Goal: Information Seeking & Learning: Check status

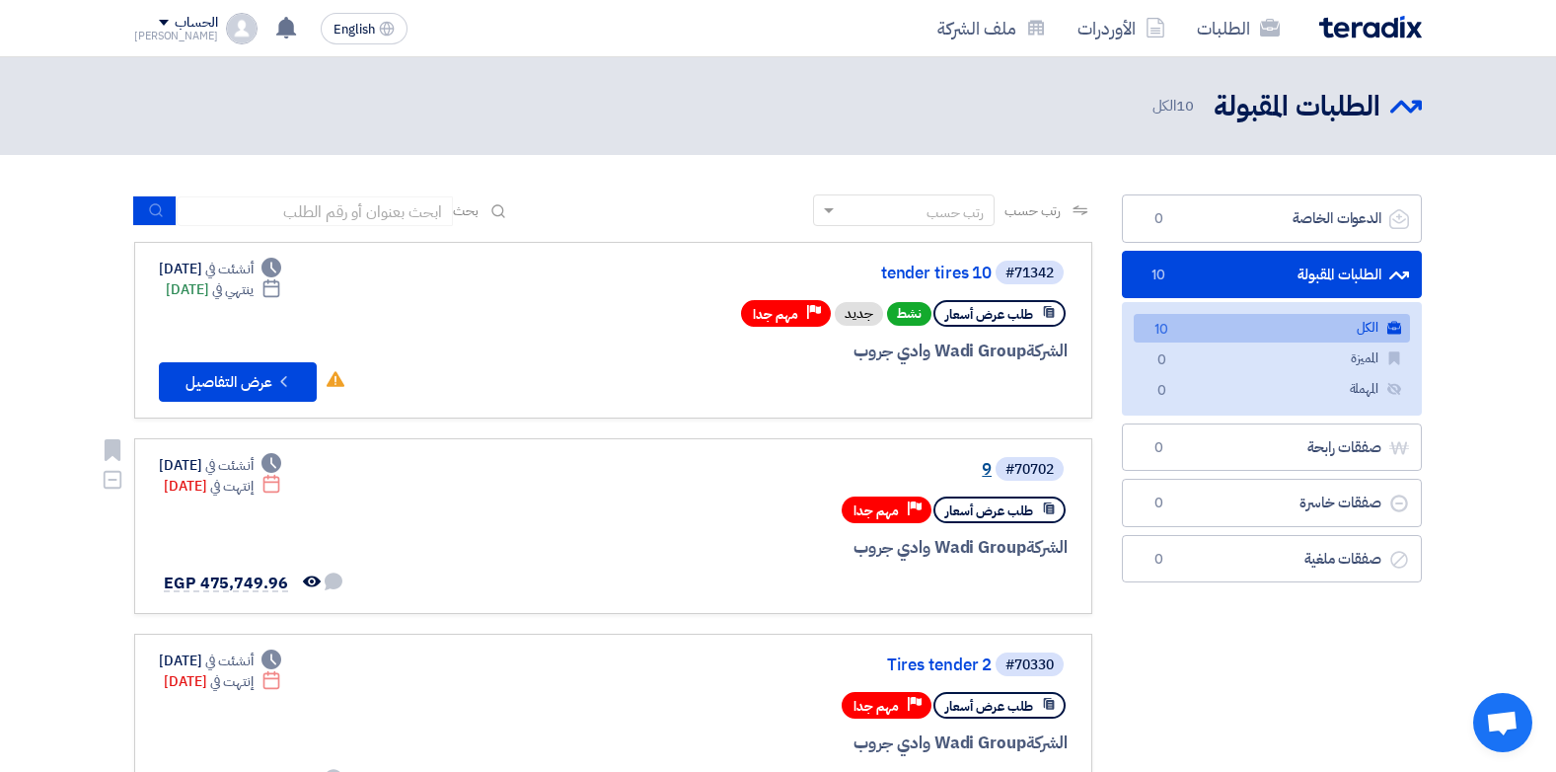
click at [983, 471] on link "9" at bounding box center [794, 470] width 395 height 18
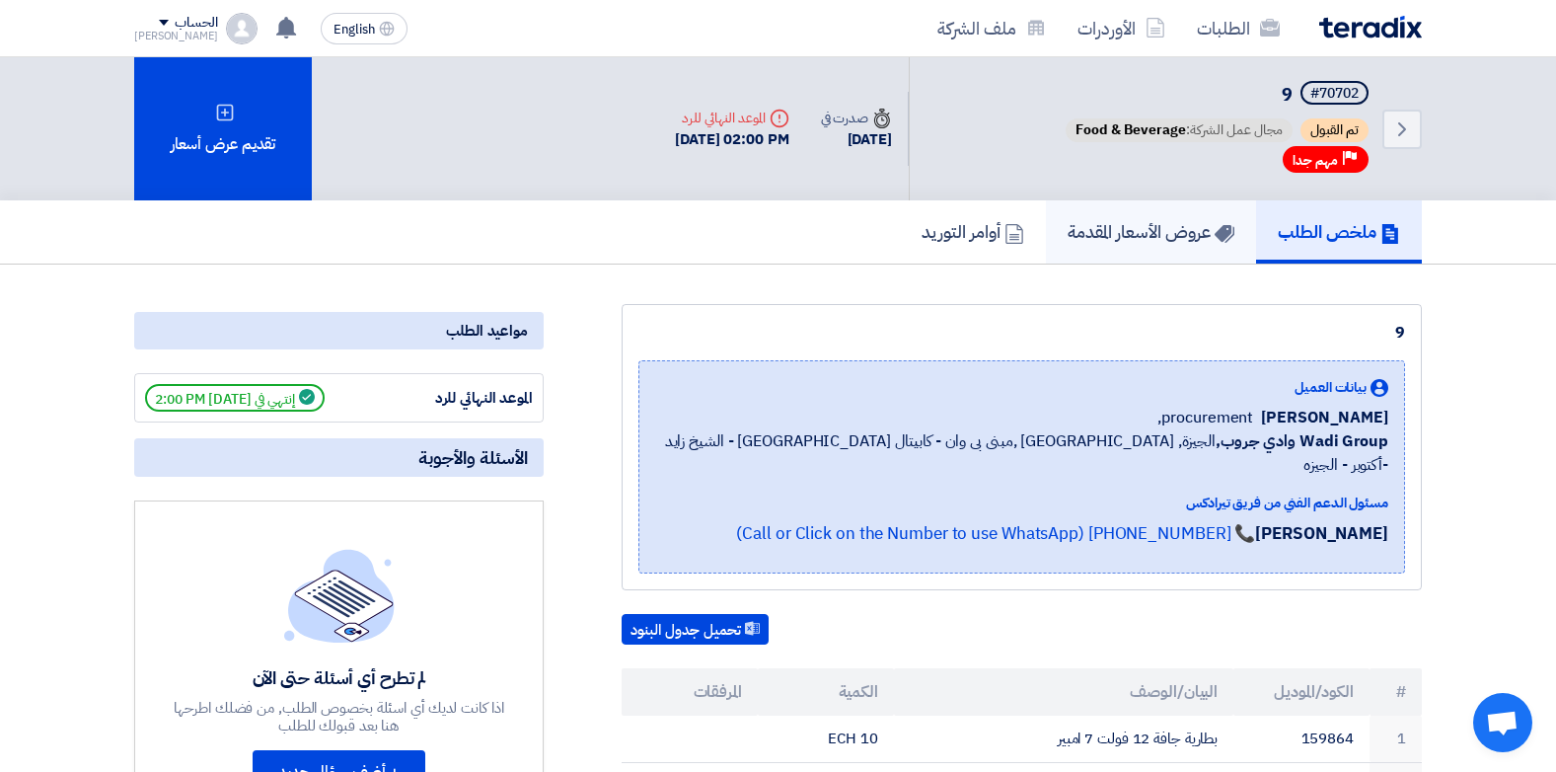
click at [1070, 216] on link "عروض الأسعار المقدمة" at bounding box center [1151, 231] width 210 height 63
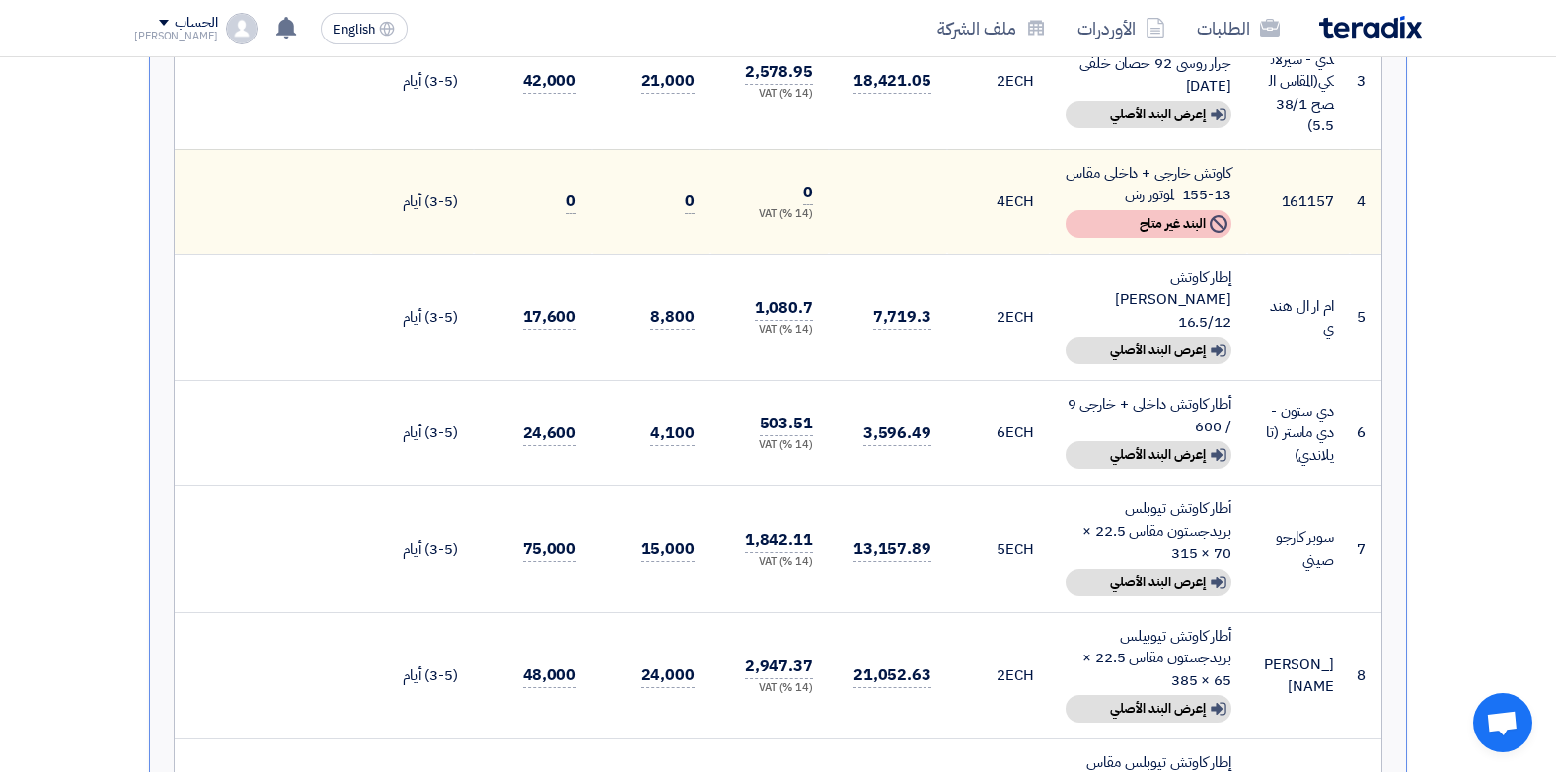
scroll to position [888, 0]
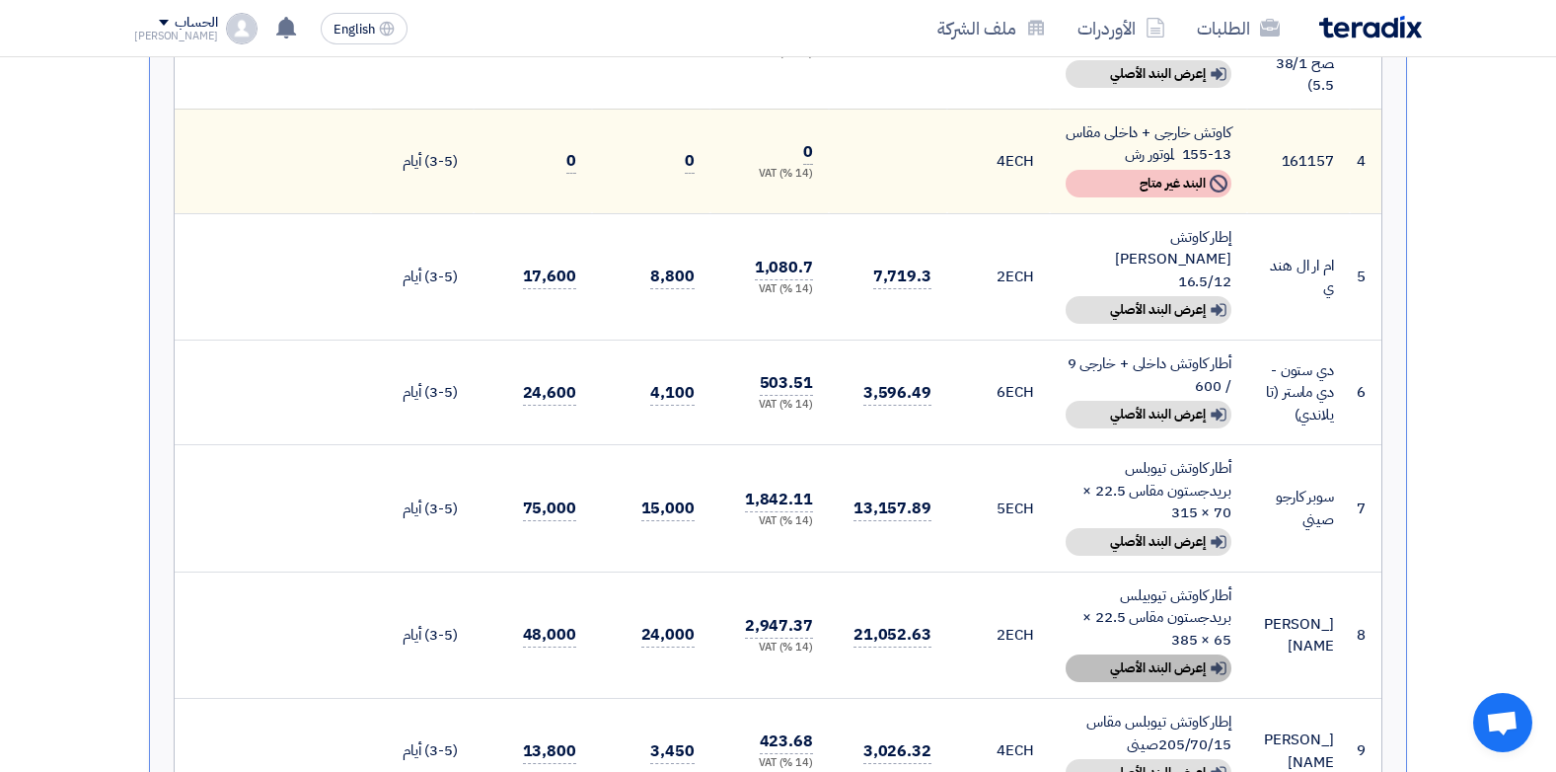
click at [1140, 654] on div "Show details إعرض البند الأصلي" at bounding box center [1149, 668] width 166 height 28
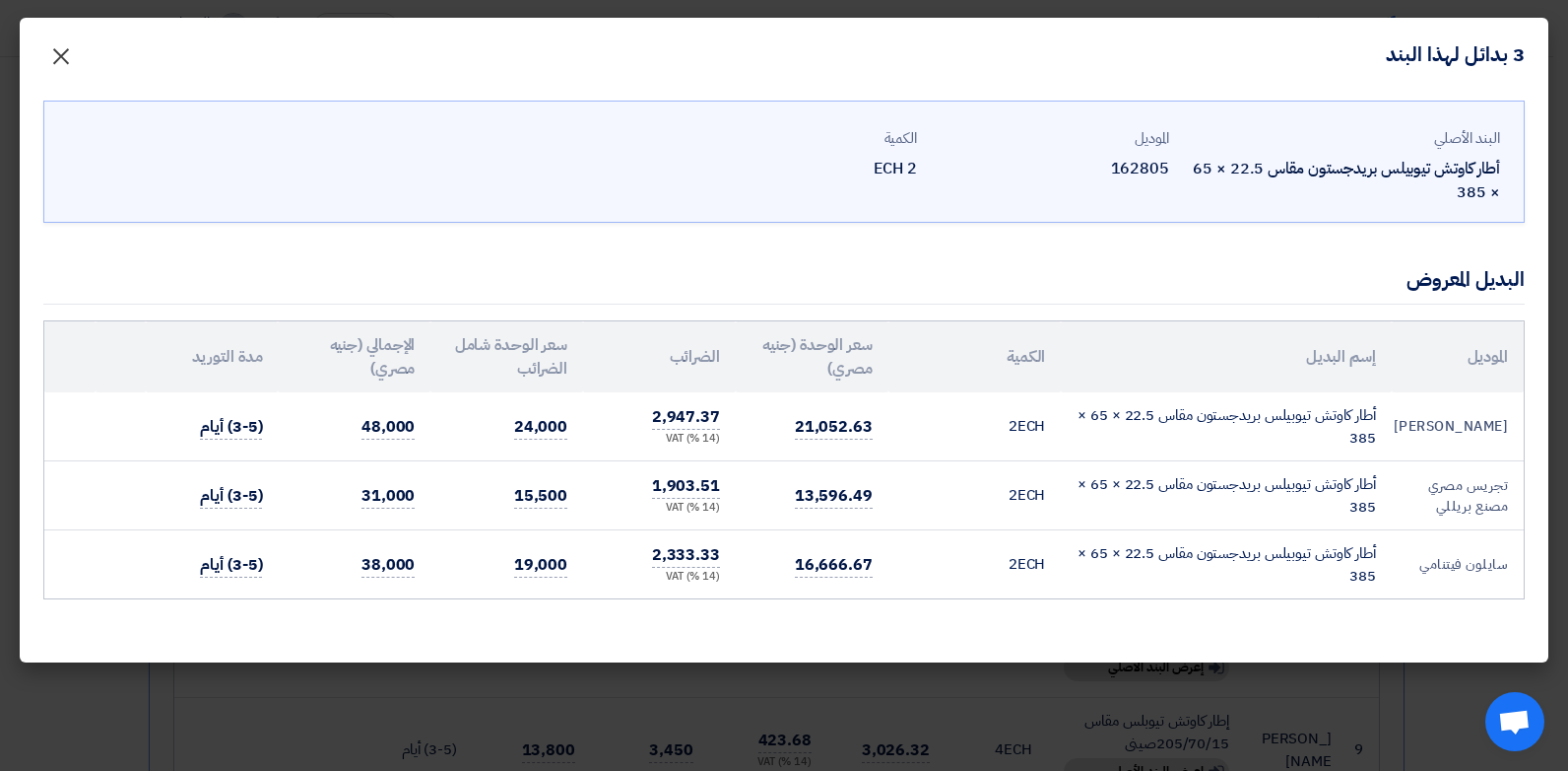
click at [84, 55] on button "×" at bounding box center [61, 51] width 55 height 39
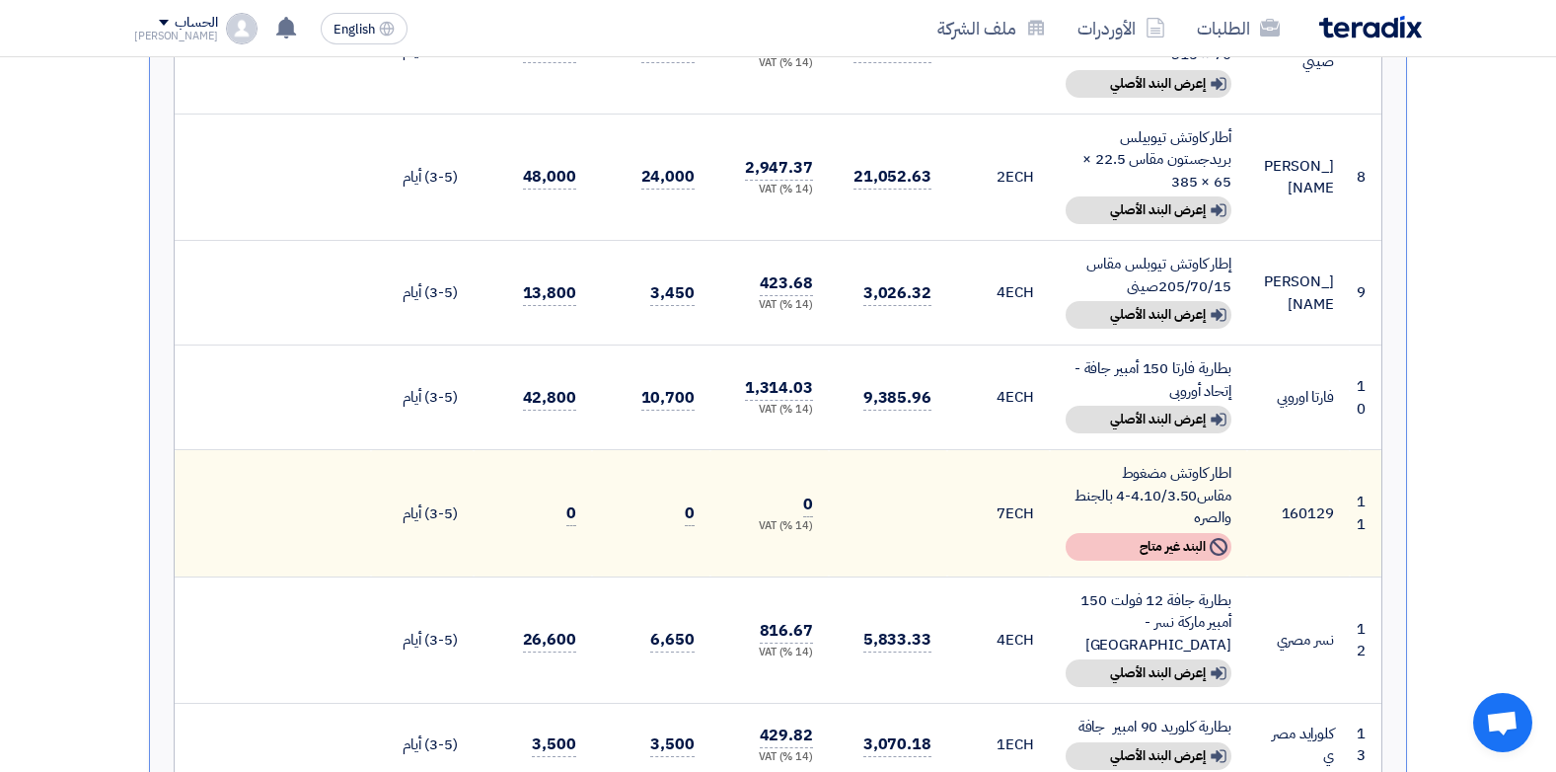
scroll to position [1382, 0]
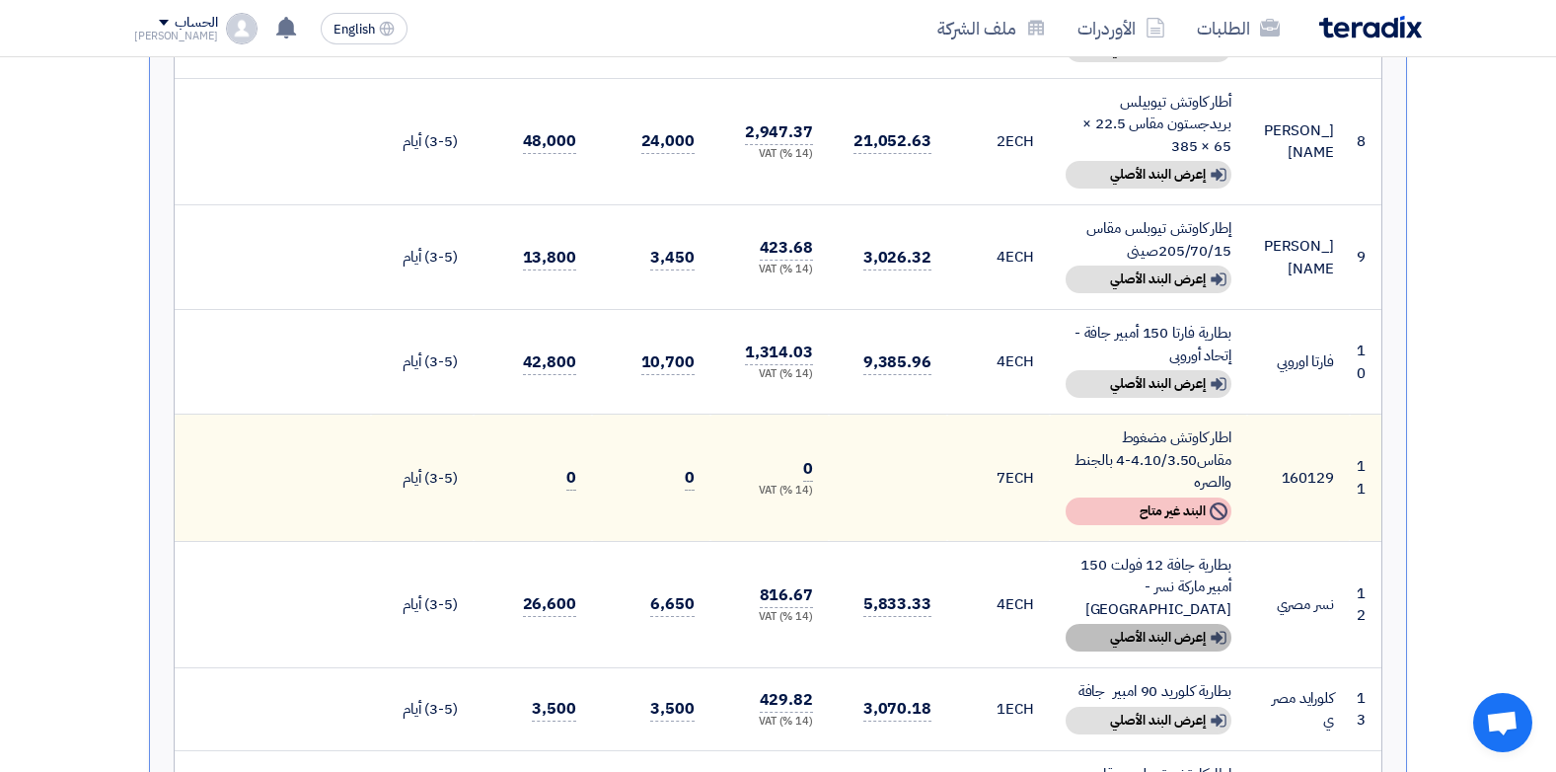
click at [1166, 624] on div "Show details إعرض البند الأصلي" at bounding box center [1149, 638] width 166 height 28
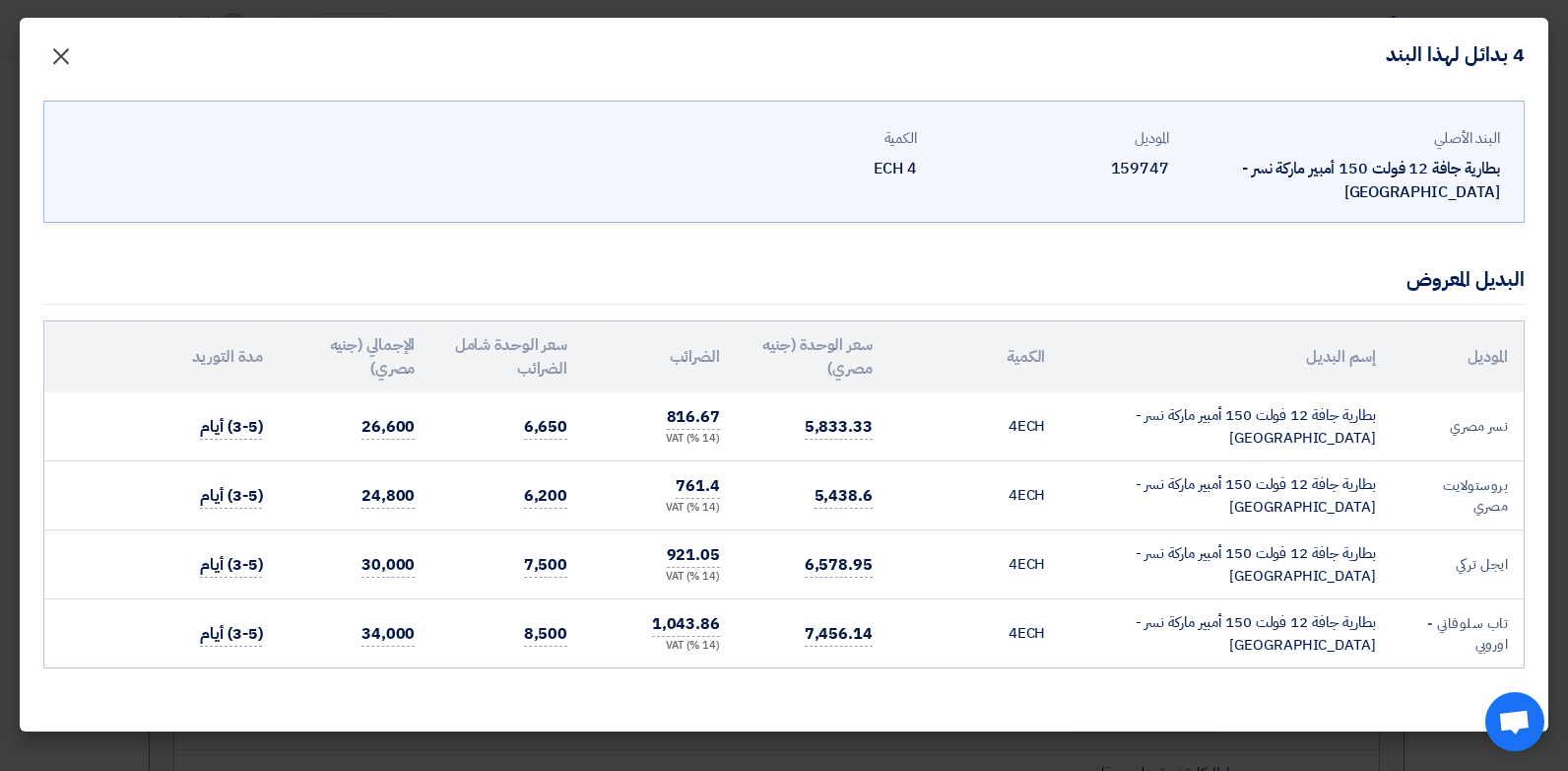
click at [55, 65] on span "×" at bounding box center [61, 55] width 24 height 59
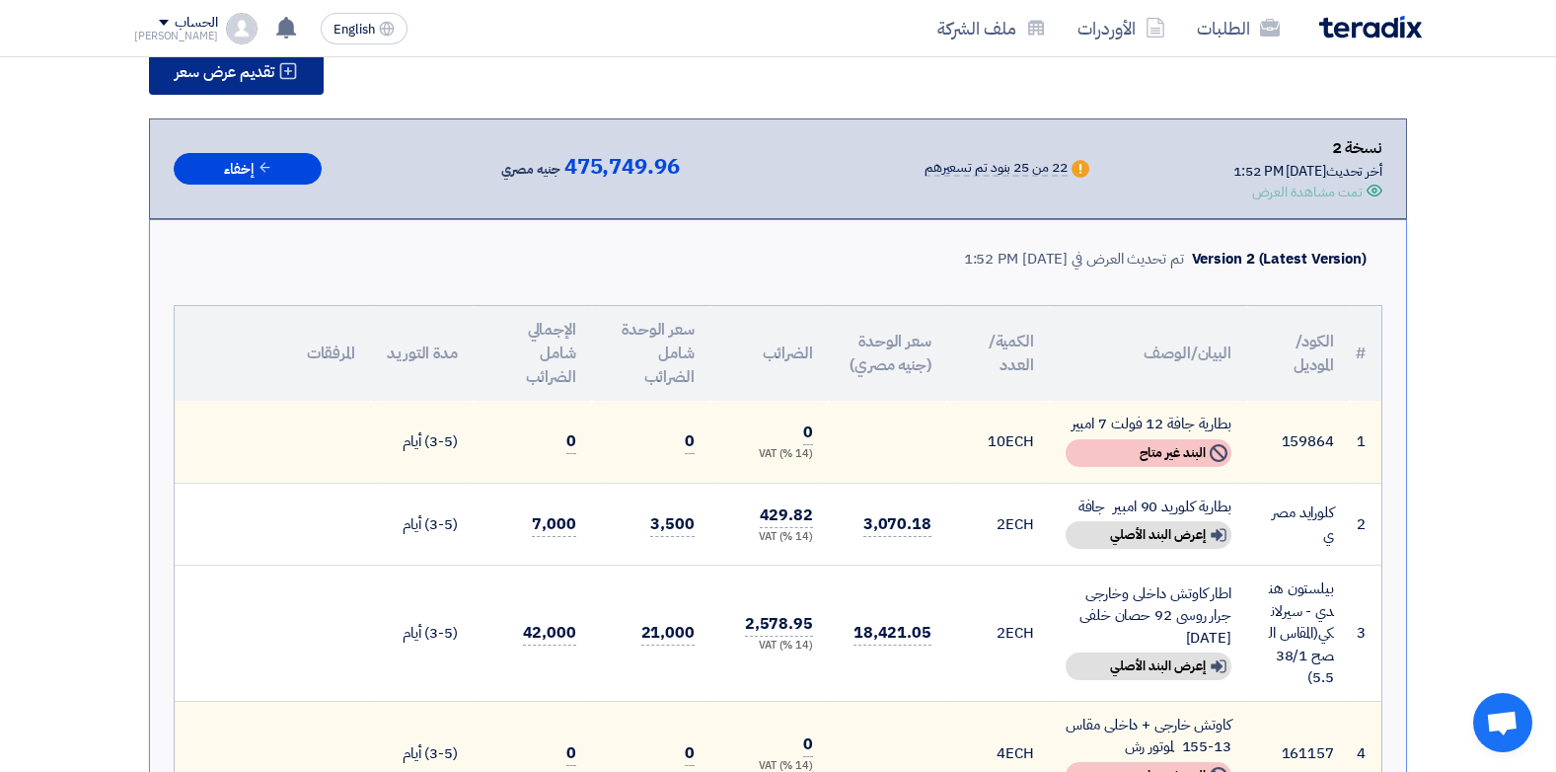
scroll to position [0, 0]
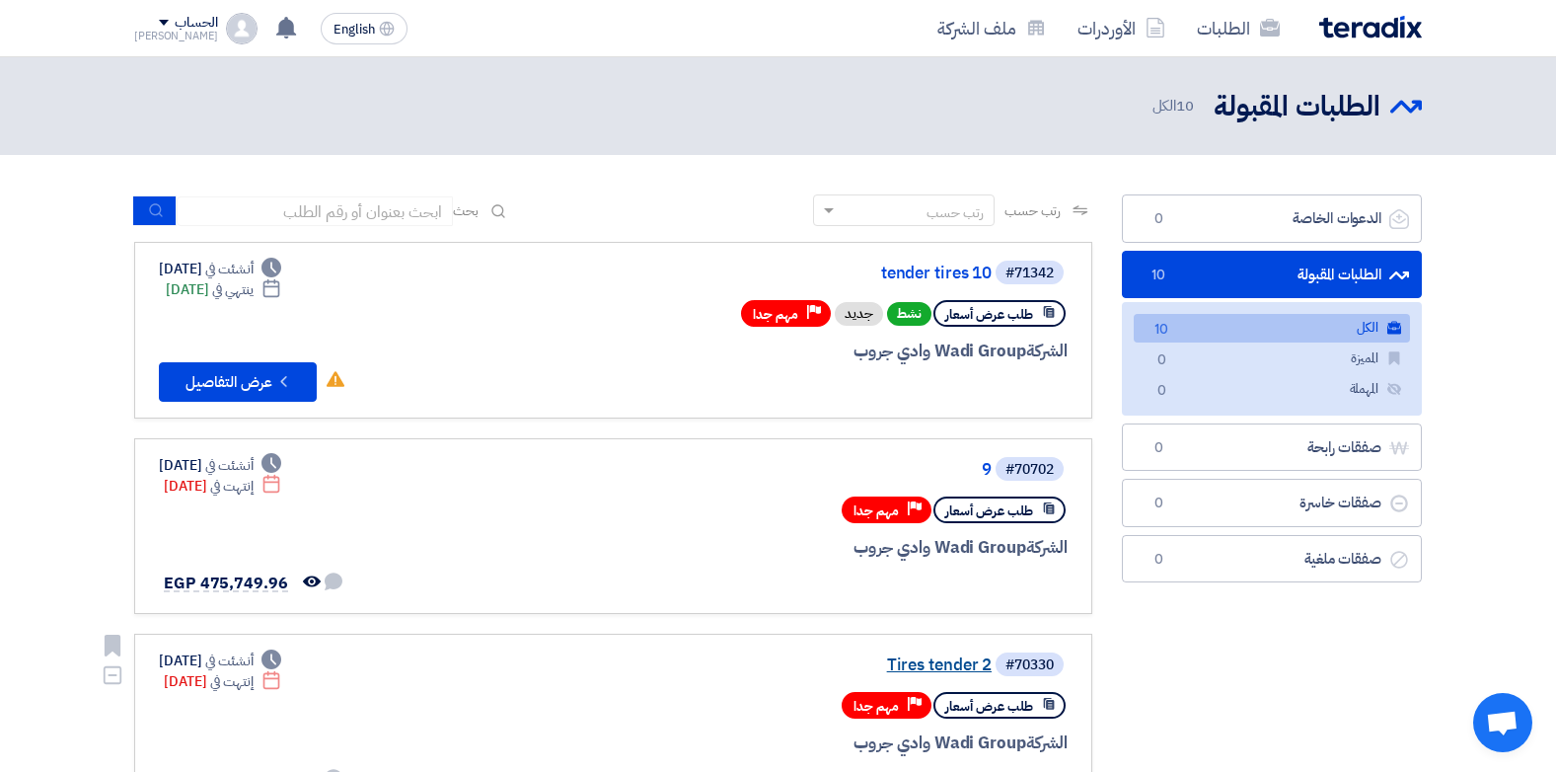
click at [948, 660] on link "Tires tender 2" at bounding box center [794, 665] width 395 height 18
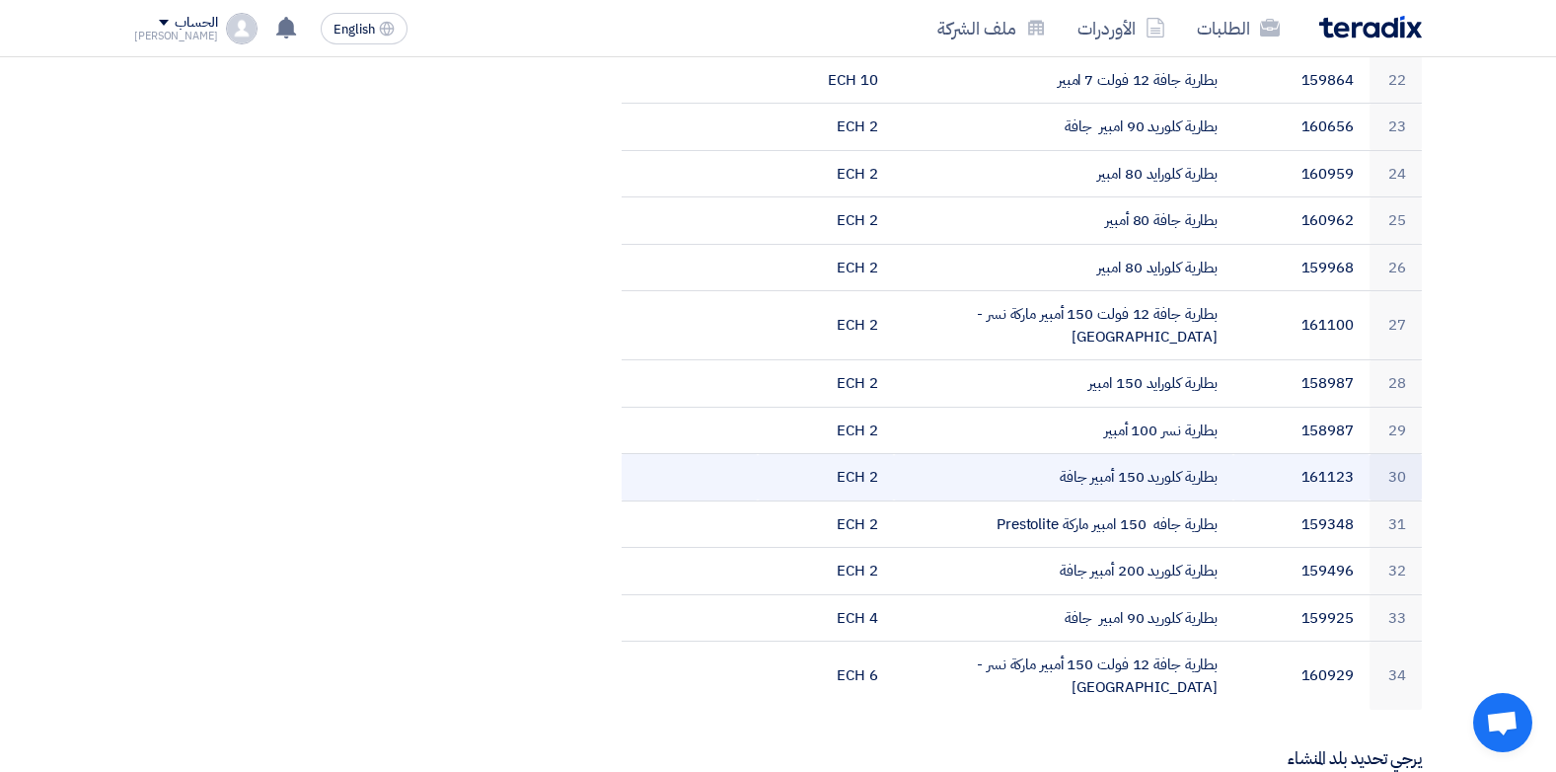
scroll to position [987, 0]
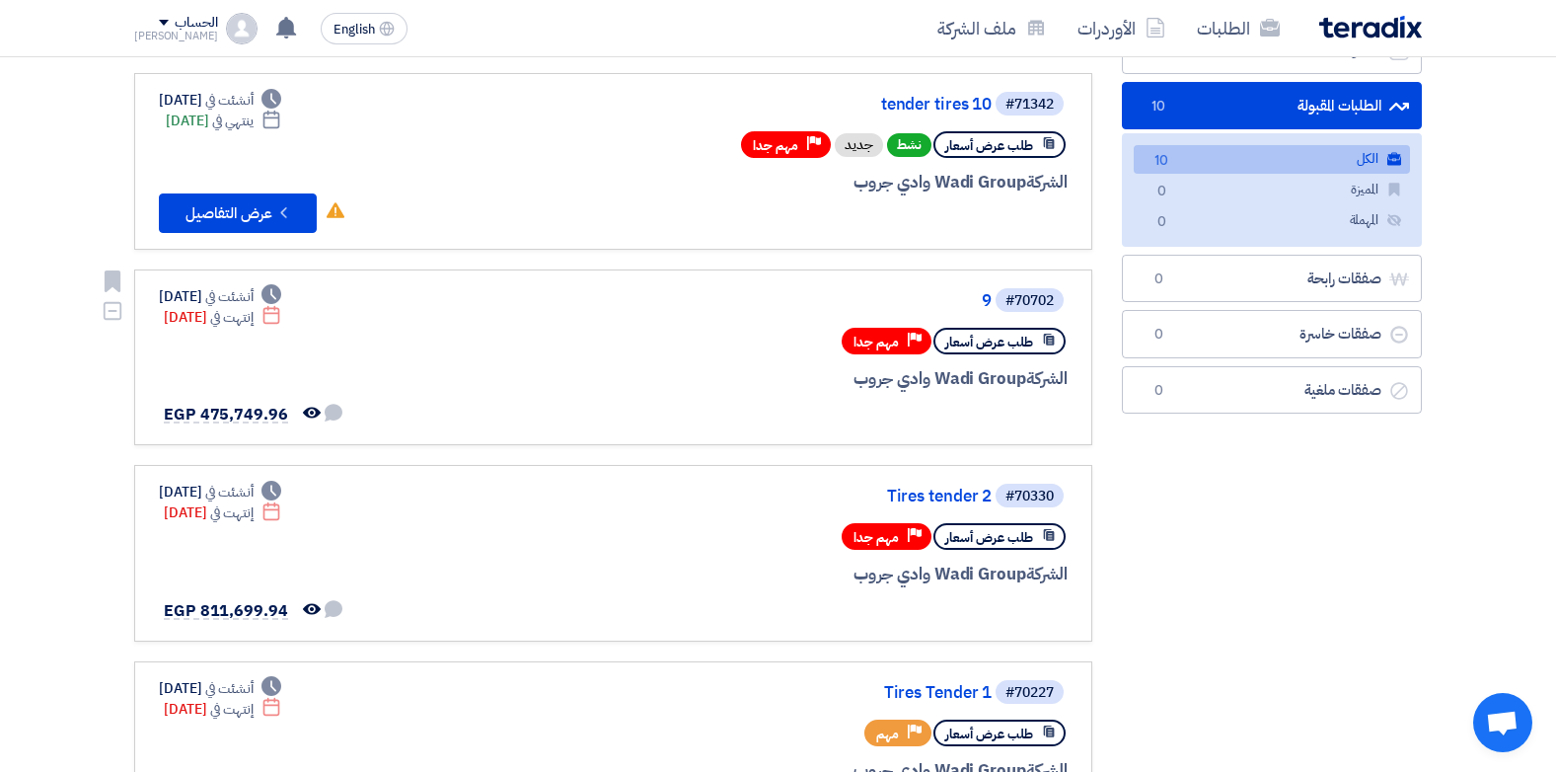
scroll to position [197, 0]
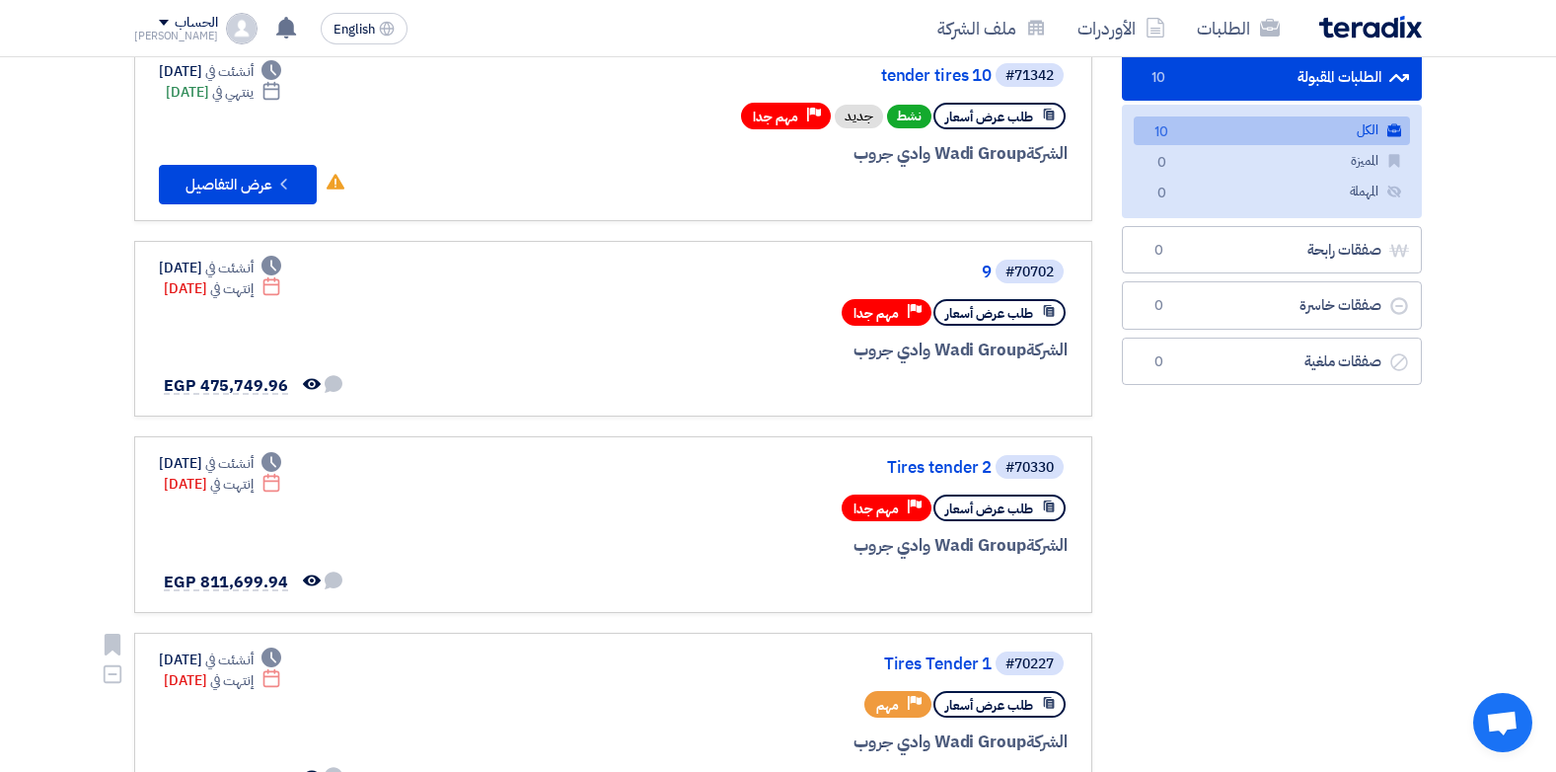
click at [948, 651] on div "#70227 Tires Tender 1" at bounding box center [830, 663] width 475 height 28
click at [955, 663] on link "Tires Tender 1" at bounding box center [794, 664] width 395 height 18
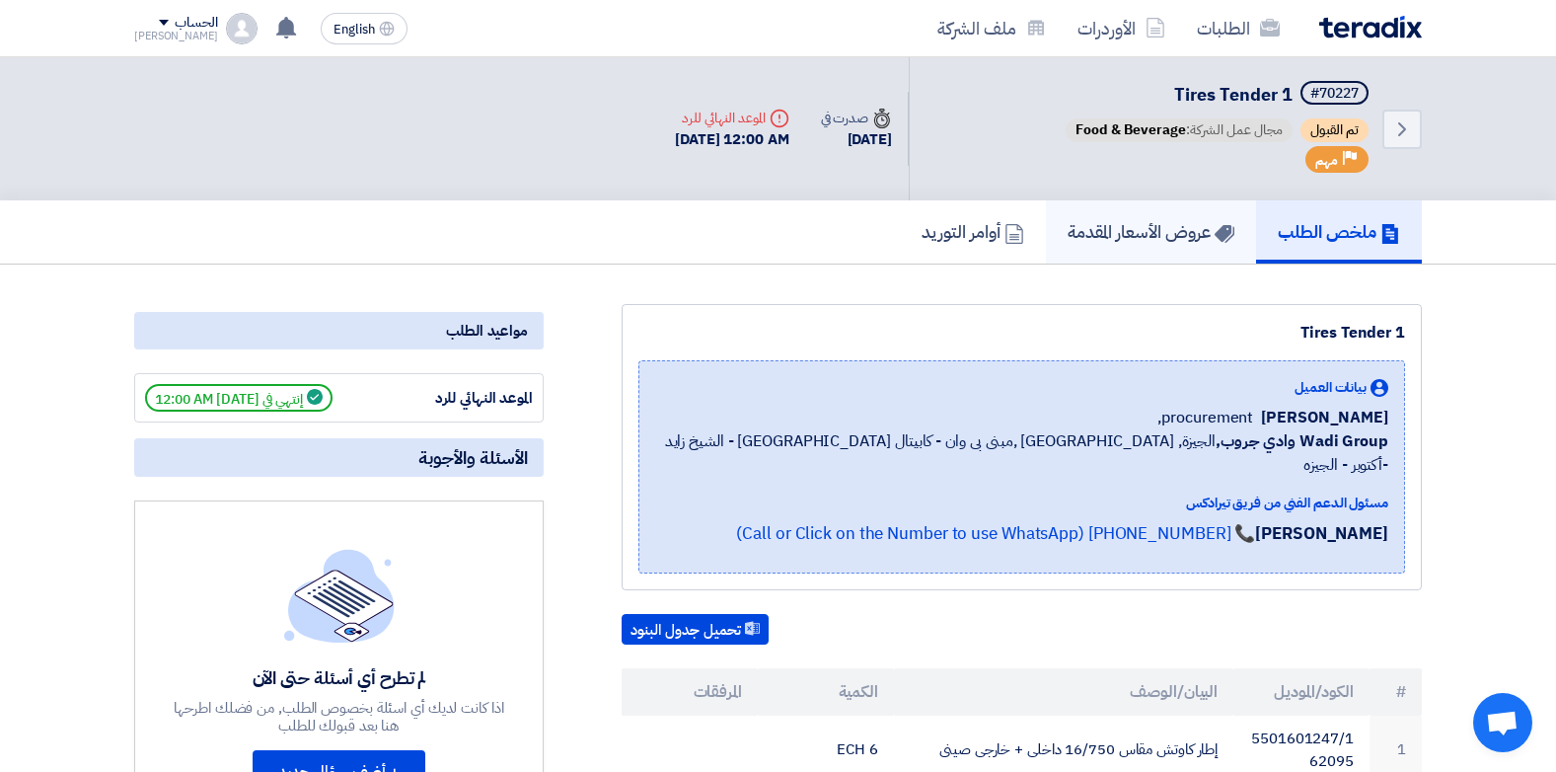
click at [1131, 255] on link "عروض الأسعار المقدمة" at bounding box center [1151, 231] width 210 height 63
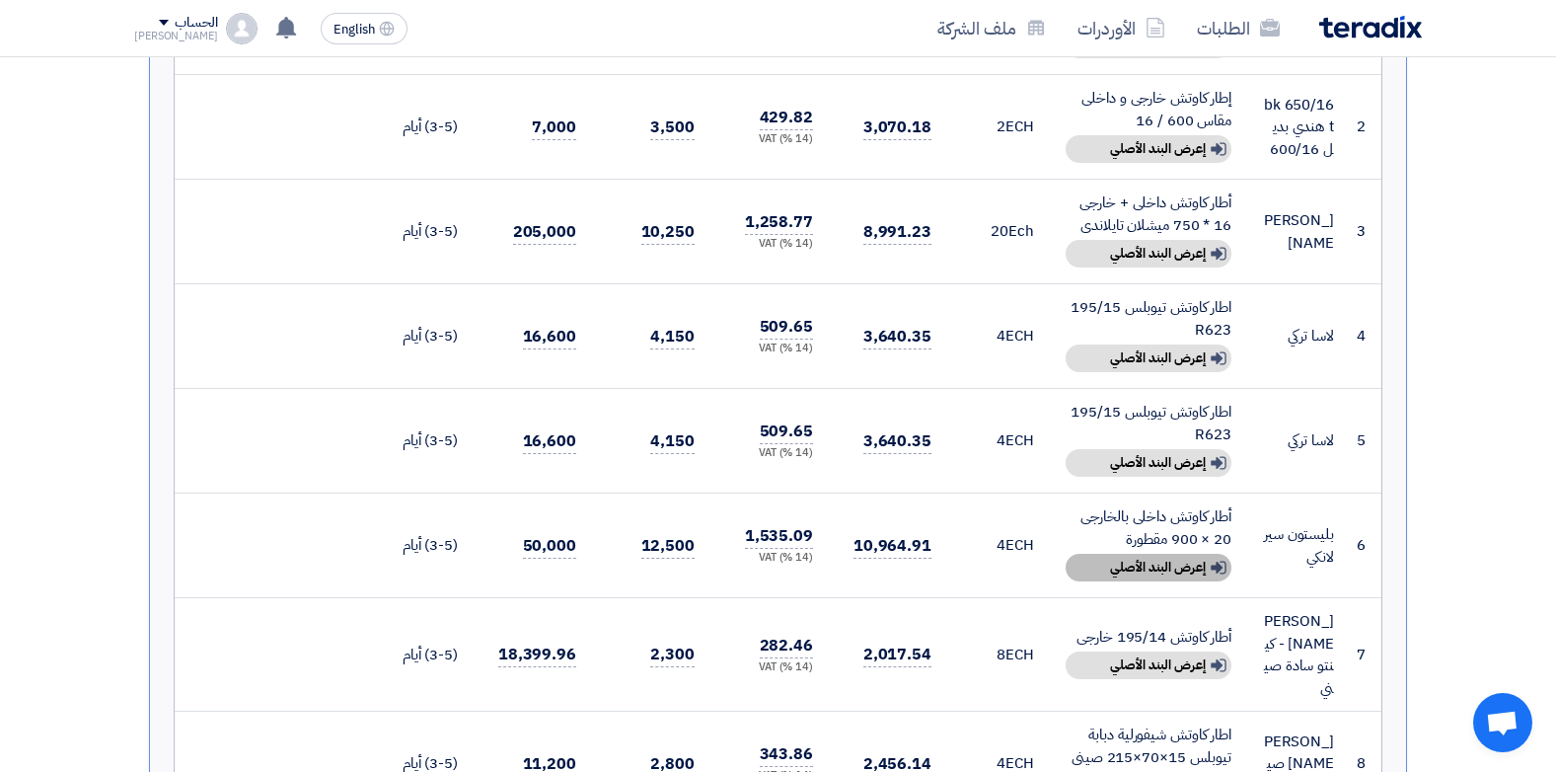
scroll to position [691, 0]
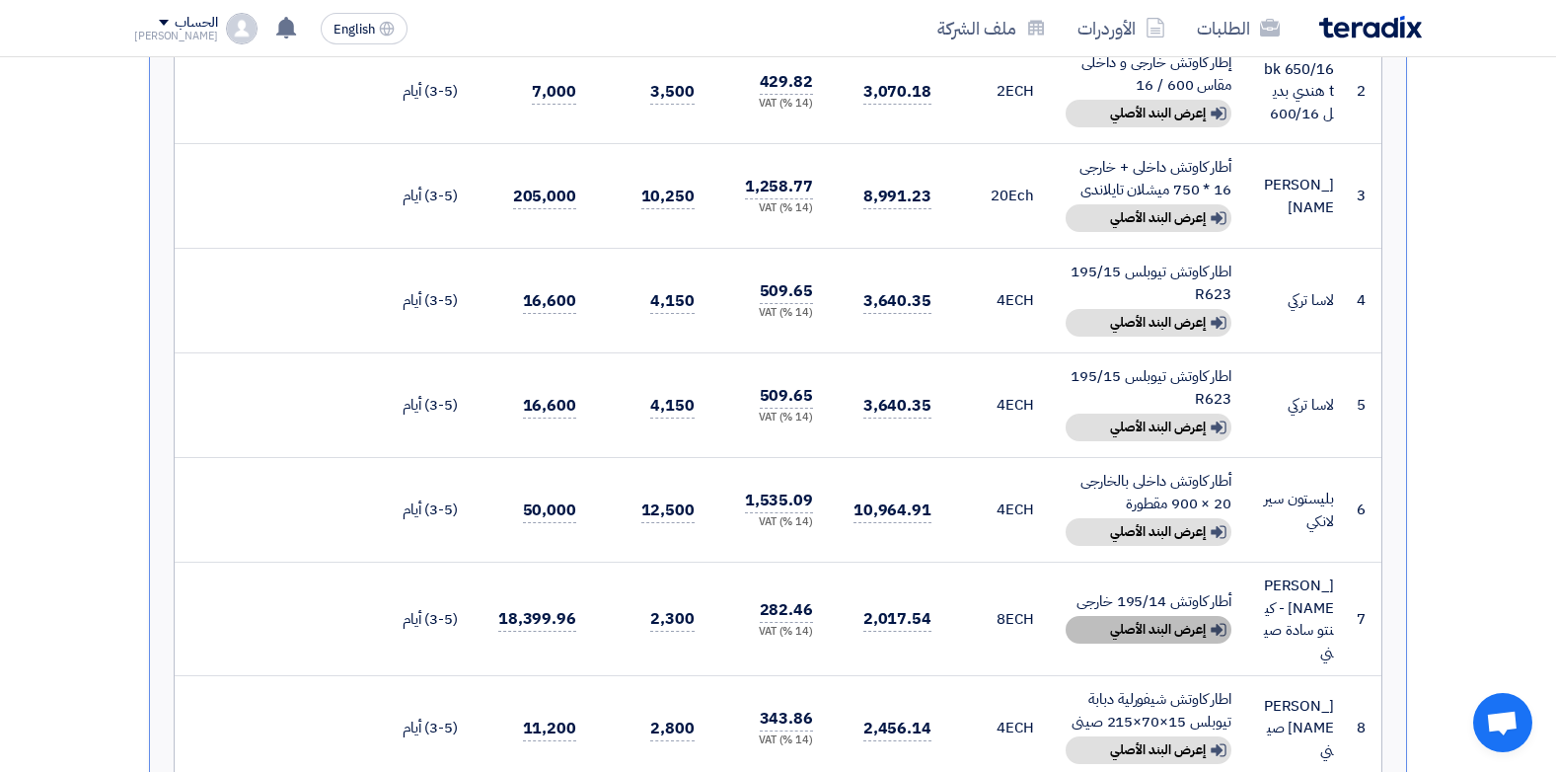
click at [1157, 616] on div "Show details إعرض البند الأصلي" at bounding box center [1149, 630] width 166 height 28
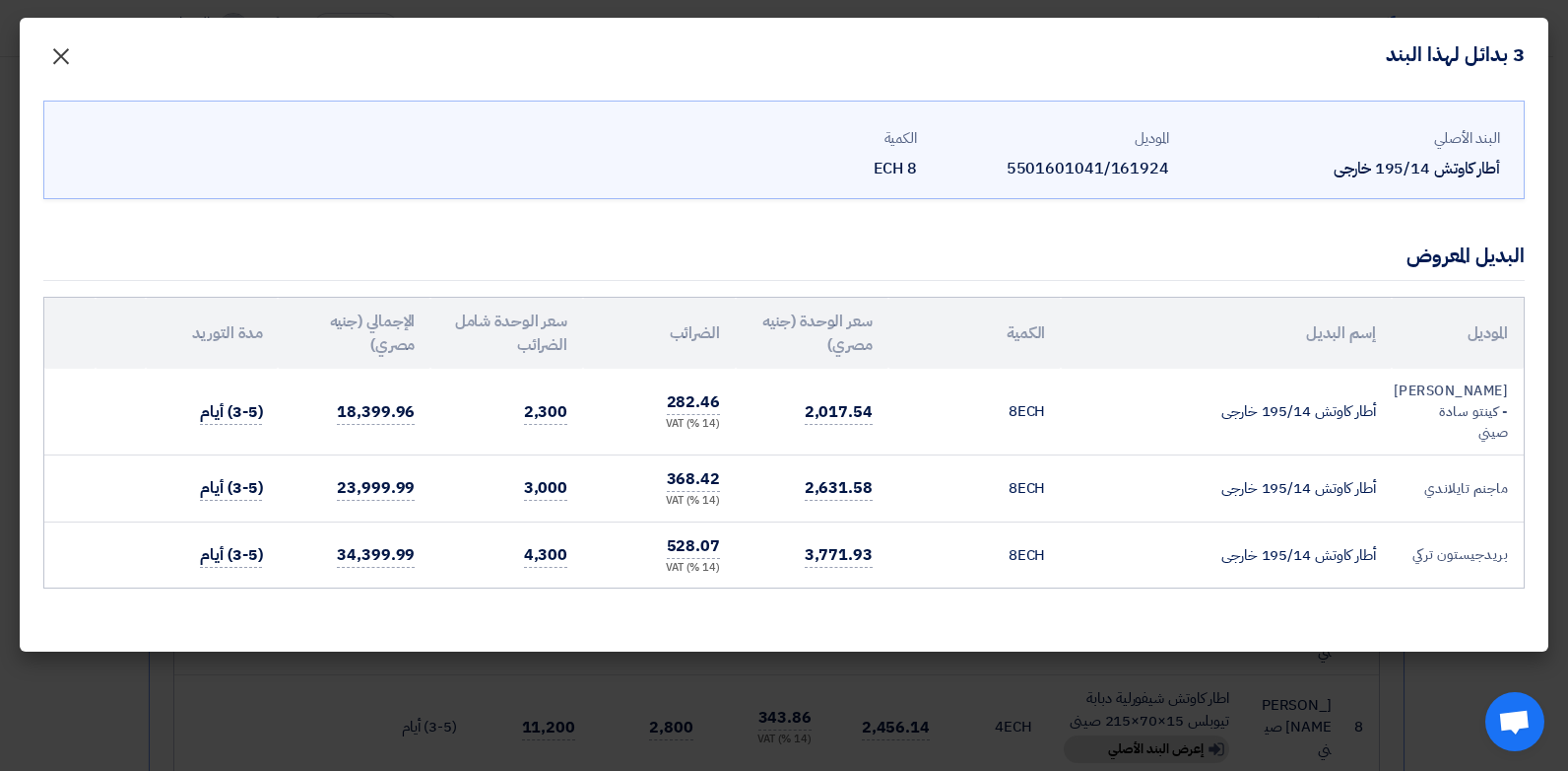
click at [60, 59] on span "×" at bounding box center [61, 55] width 24 height 59
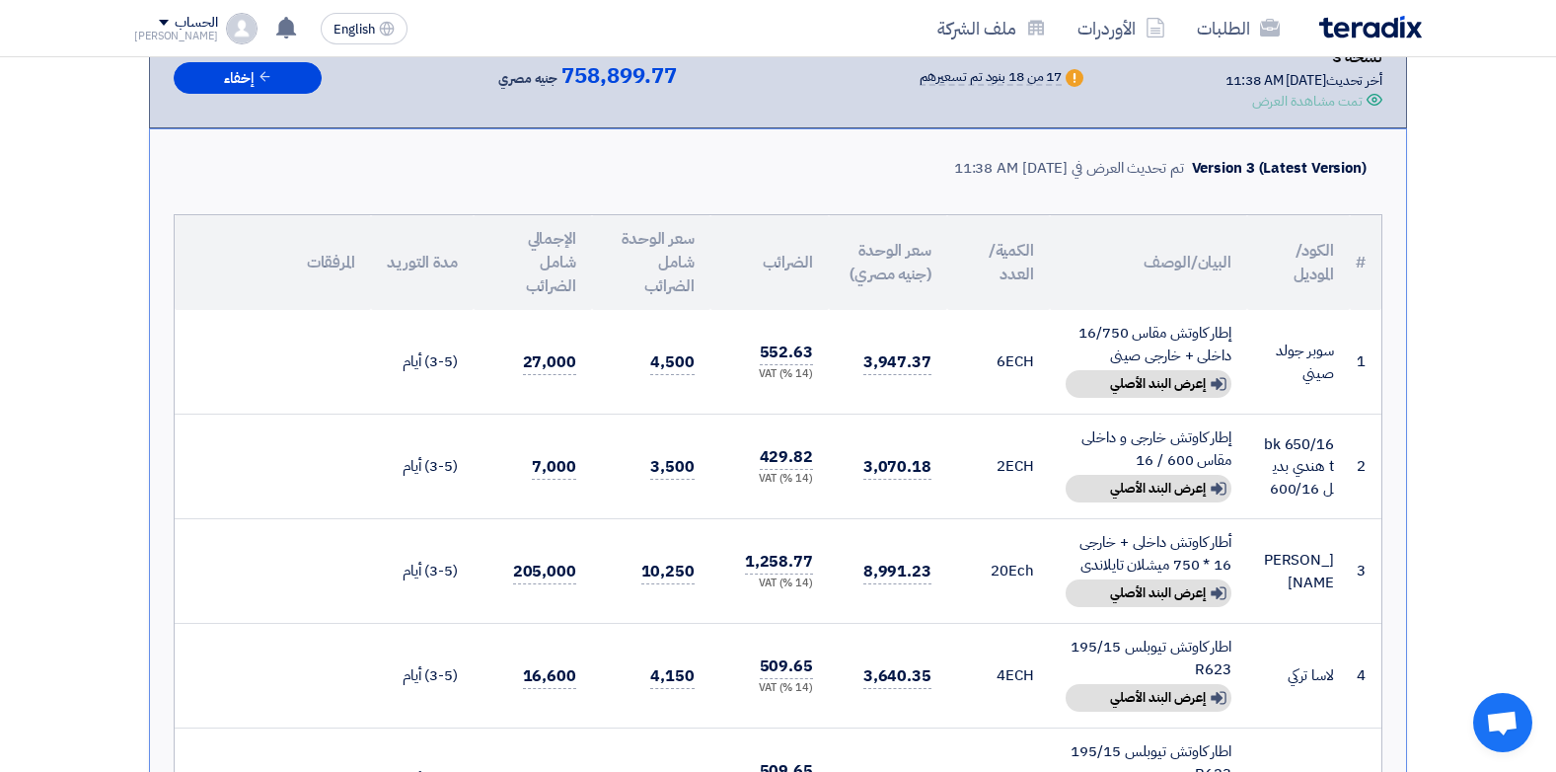
scroll to position [296, 0]
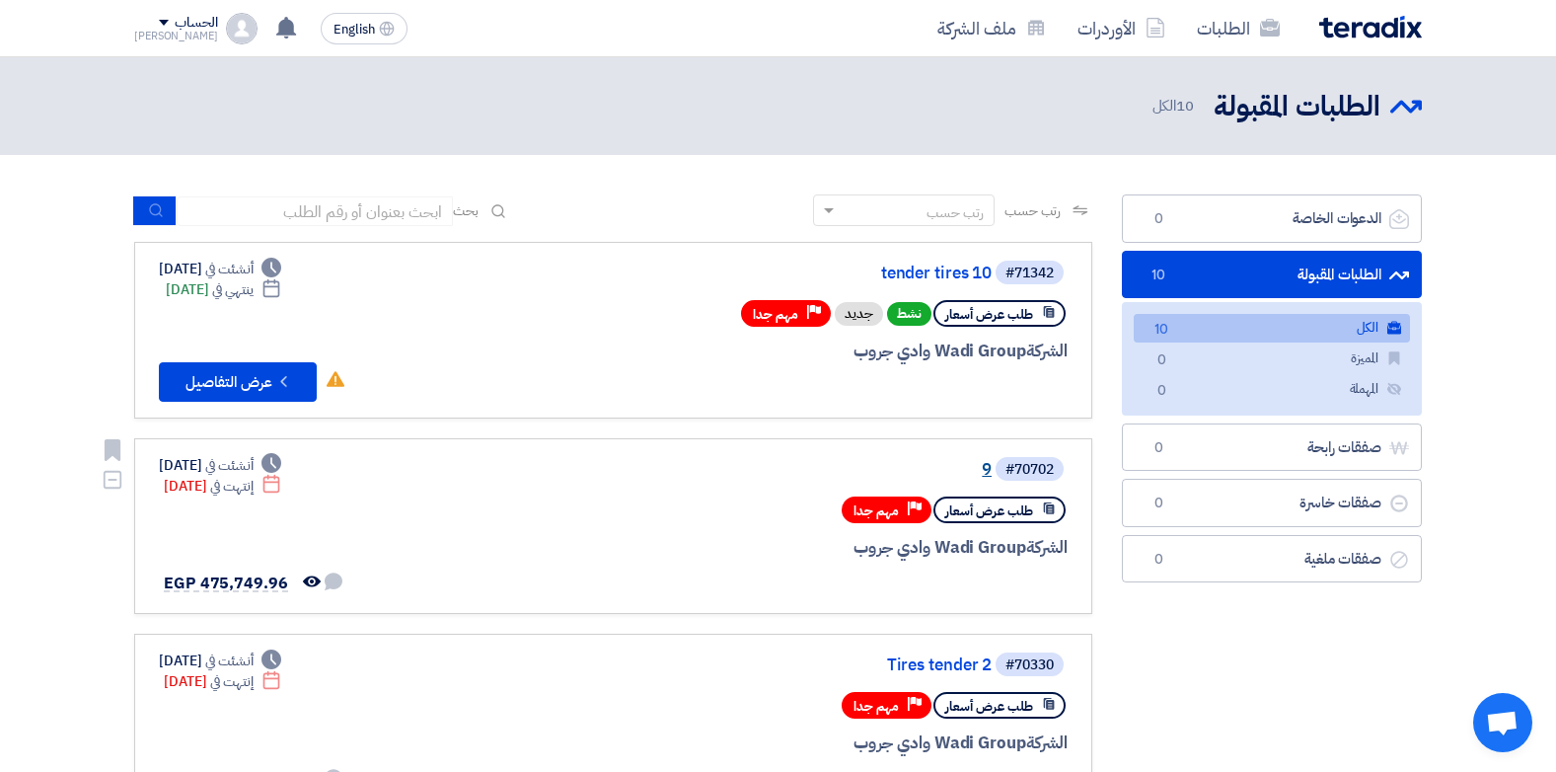
click at [979, 463] on link "9" at bounding box center [794, 470] width 395 height 18
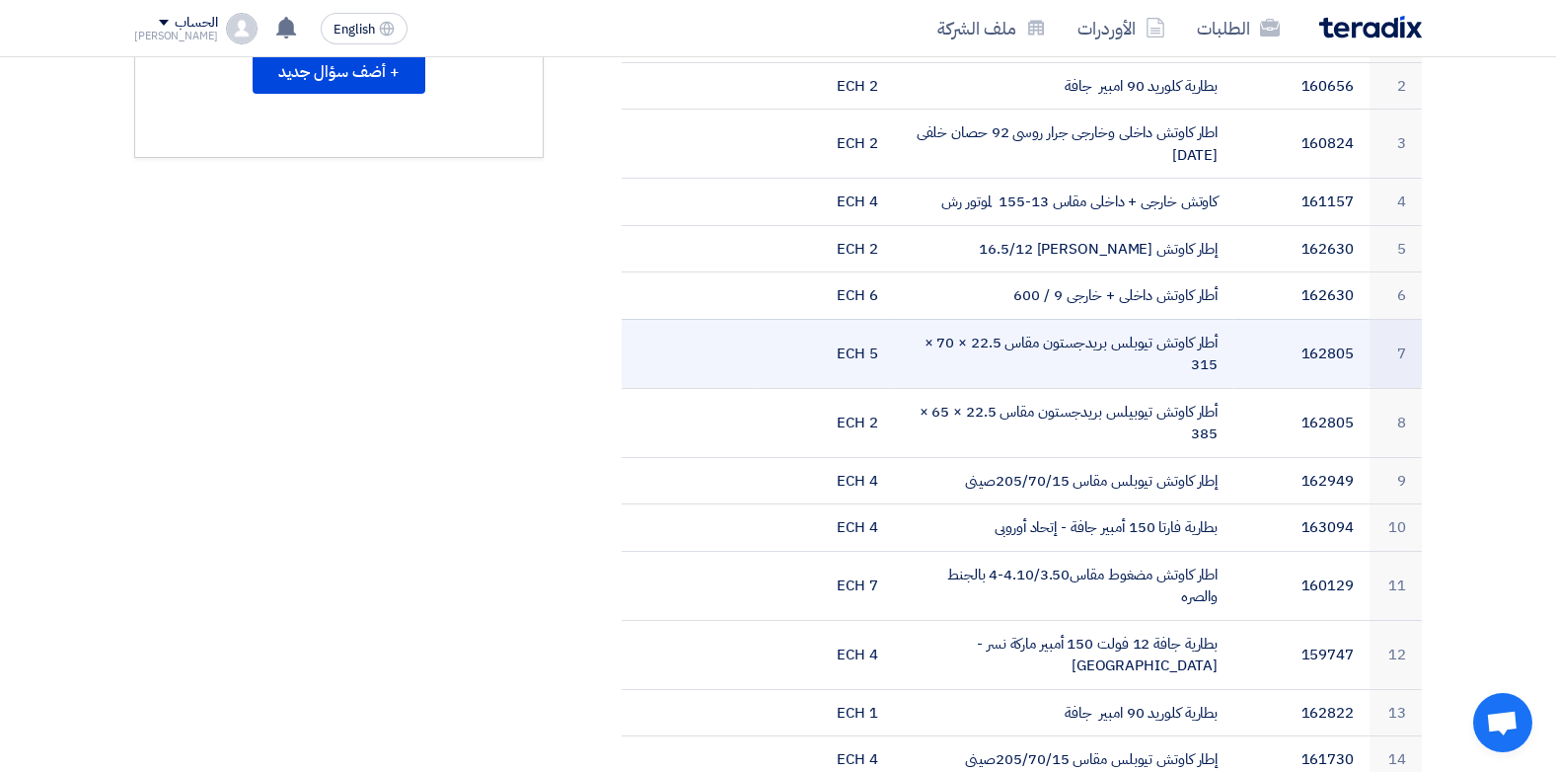
scroll to position [790, 0]
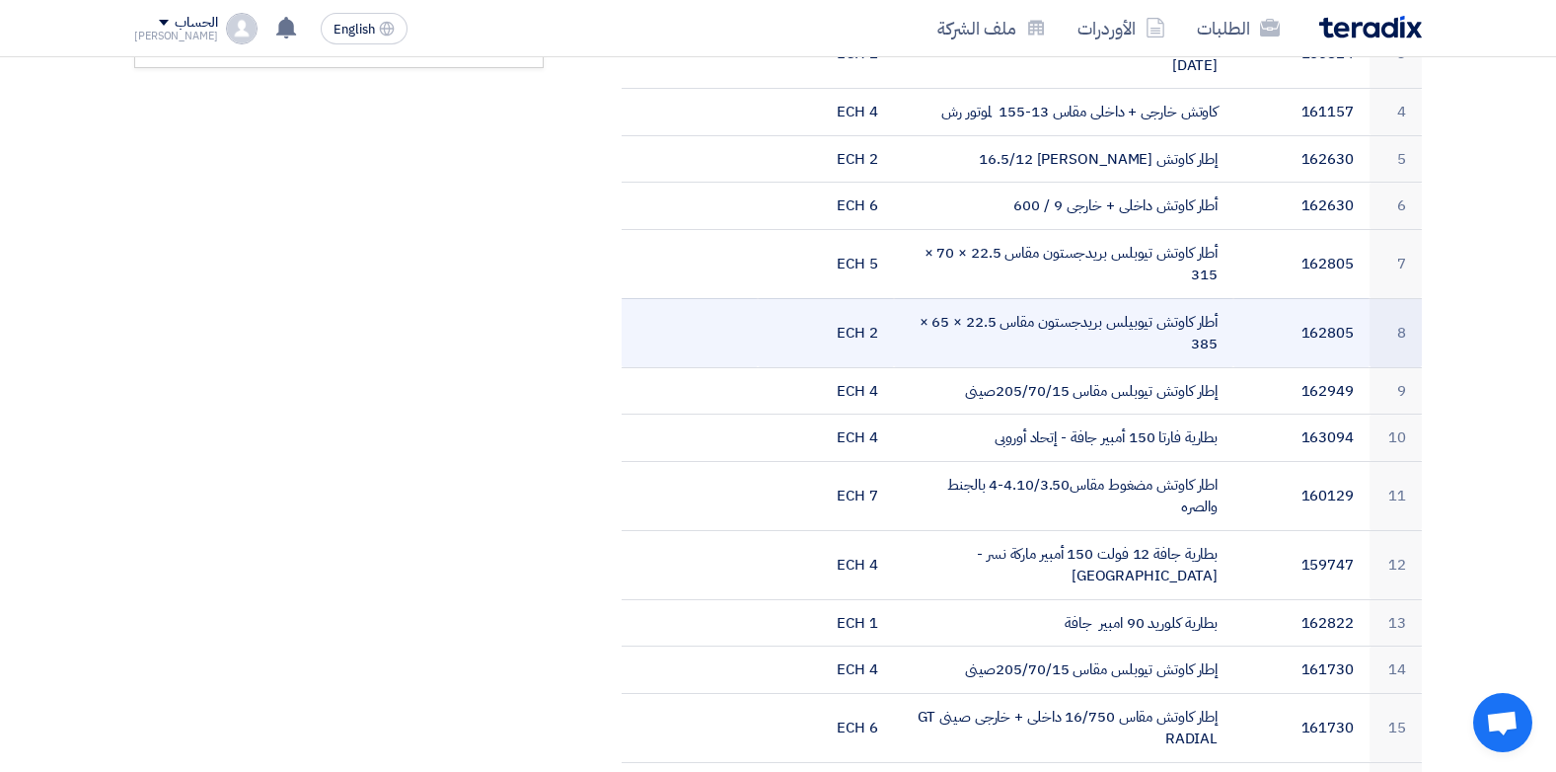
click at [1174, 306] on td "162805" at bounding box center [1302, 332] width 136 height 69
click at [1174, 301] on td "162805" at bounding box center [1302, 332] width 136 height 69
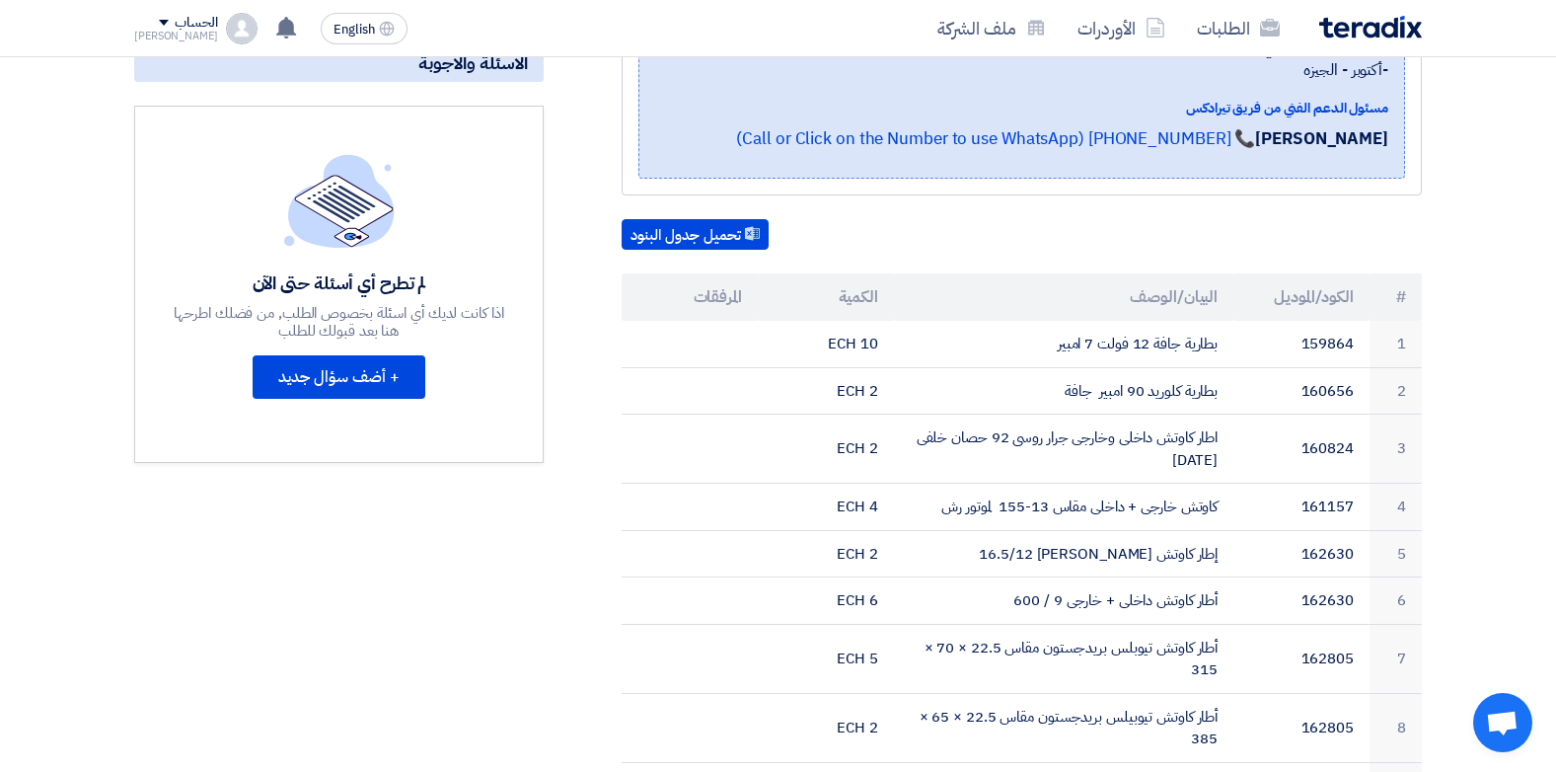
scroll to position [0, 0]
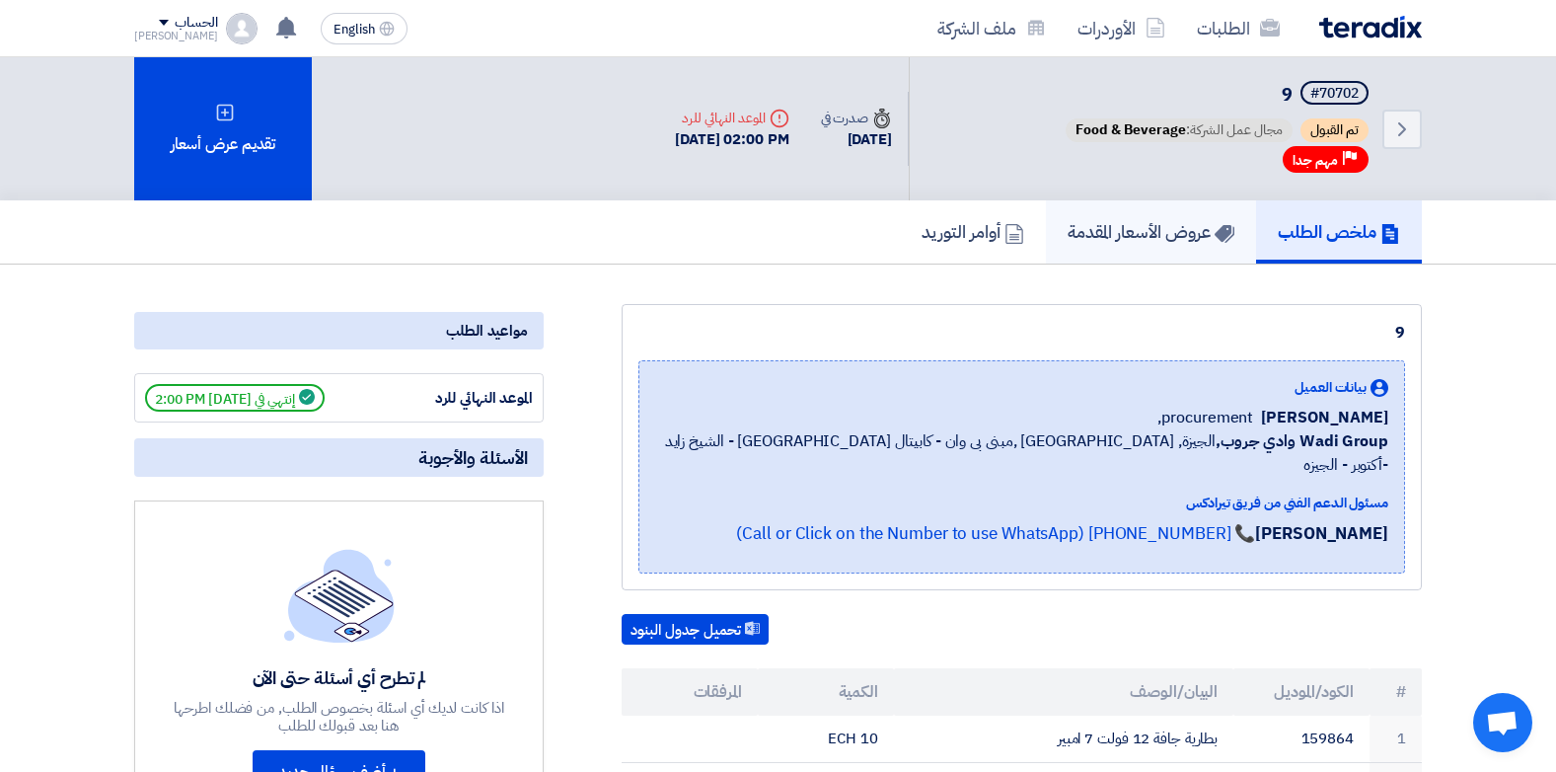
click at [1145, 240] on h5 "عروض الأسعار المقدمة" at bounding box center [1151, 231] width 167 height 23
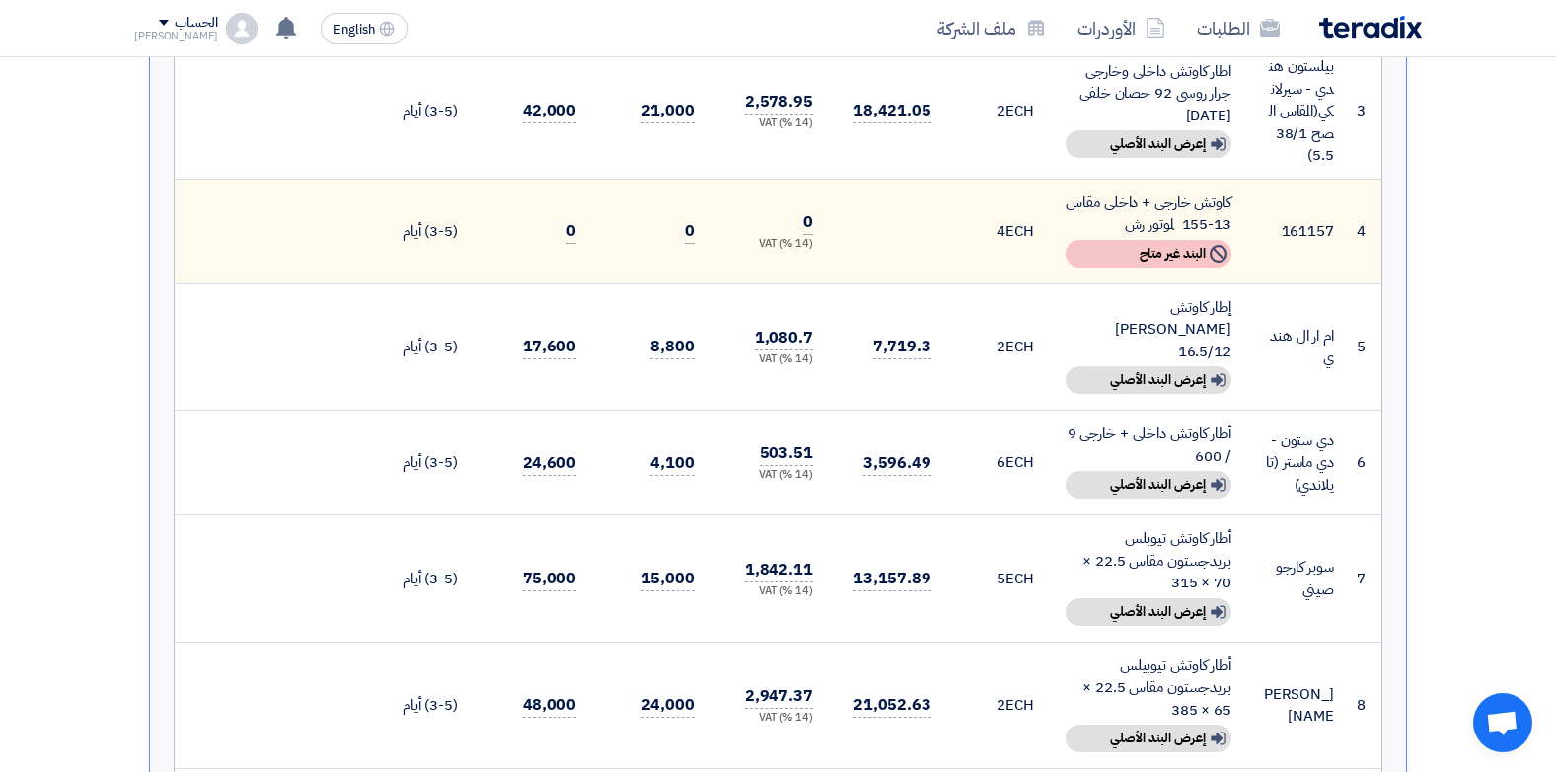
scroll to position [691, 0]
